Goal: Transaction & Acquisition: Purchase product/service

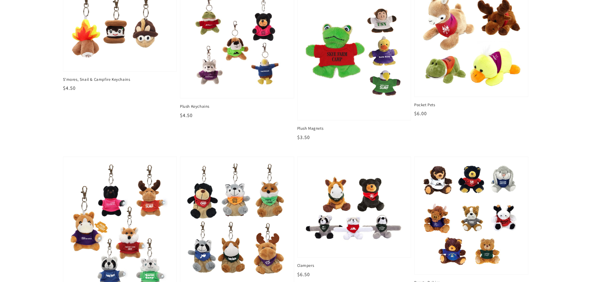
scroll to position [93, 0]
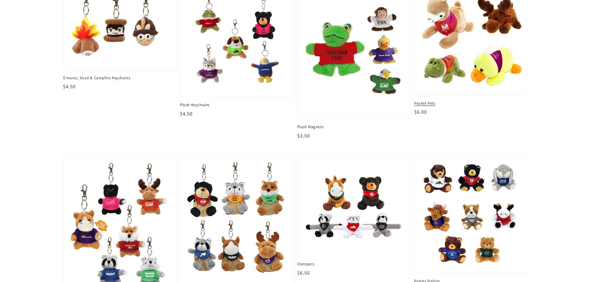
click at [426, 102] on span "Pocket Pets" at bounding box center [471, 104] width 114 height 6
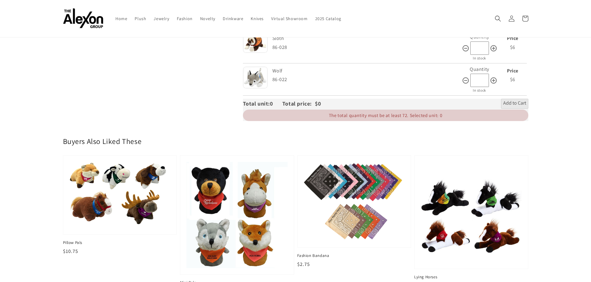
scroll to position [868, 0]
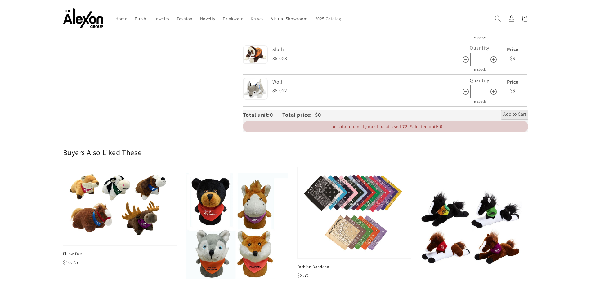
drag, startPoint x: 327, startPoint y: 127, endPoint x: 316, endPoint y: 131, distance: 11.3
click at [316, 131] on div "The total quantity must be at least 72. Selected unit: 0" at bounding box center [385, 126] width 285 height 11
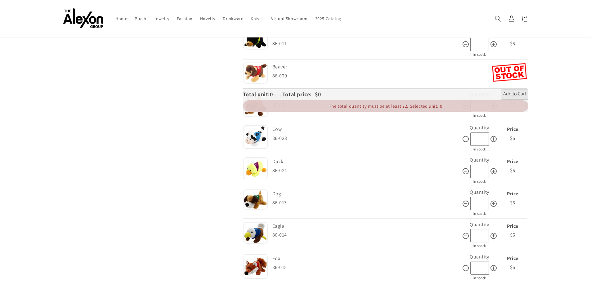
scroll to position [0, 0]
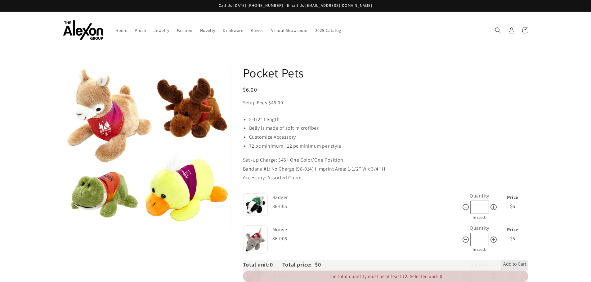
drag, startPoint x: 244, startPoint y: 90, endPoint x: 381, endPoint y: 177, distance: 162.2
click at [327, 175] on p "Accessory: Assorted Colors" at bounding box center [385, 178] width 285 height 9
drag, startPoint x: 307, startPoint y: 182, endPoint x: 351, endPoint y: 178, distance: 44.2
click at [351, 178] on p "Accessory: Assorted Colors" at bounding box center [385, 178] width 285 height 9
